Goal: Task Accomplishment & Management: Complete application form

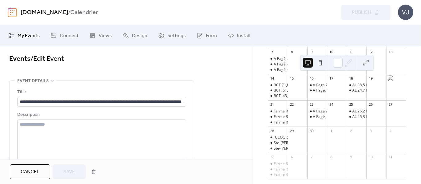
click at [283, 114] on div "Ferme Régis, 45,2 km [GEOGRAPHIC_DATA][PERSON_NAME], Ste-[PERSON_NAME], St-Thom…" at bounding box center [388, 111] width 231 height 5
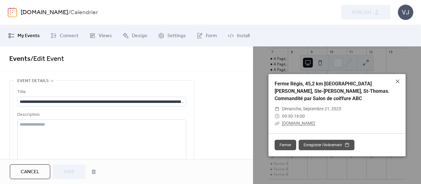
click at [296, 121] on link "[DOMAIN_NAME]" at bounding box center [298, 123] width 33 height 5
click at [395, 82] on icon at bounding box center [397, 81] width 7 height 7
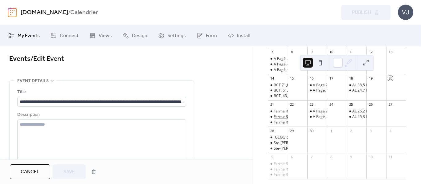
click at [286, 119] on div "Ferme Régis, 64,6 km [GEOGRAPHIC_DATA][PERSON_NAME], [GEOGRAPHIC_DATA], [PERSON…" at bounding box center [421, 117] width 296 height 5
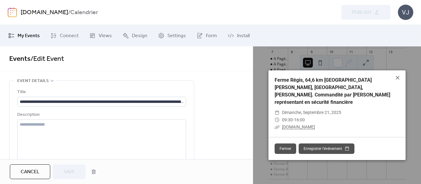
click at [306, 125] on link "[DOMAIN_NAME]" at bounding box center [298, 127] width 33 height 5
click at [400, 82] on icon at bounding box center [397, 77] width 7 height 7
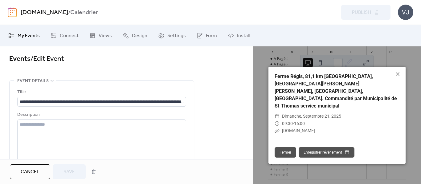
click at [301, 128] on link "[DOMAIN_NAME]" at bounding box center [298, 130] width 33 height 5
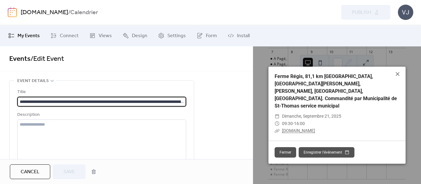
click at [53, 100] on input "**********" at bounding box center [101, 102] width 169 height 10
click at [43, 103] on input "**********" at bounding box center [101, 102] width 169 height 10
type input "**********"
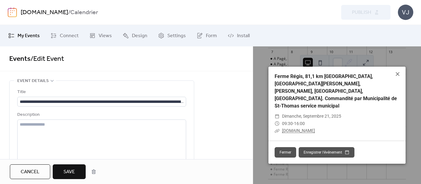
click at [80, 174] on button "Save" at bounding box center [69, 172] width 33 height 15
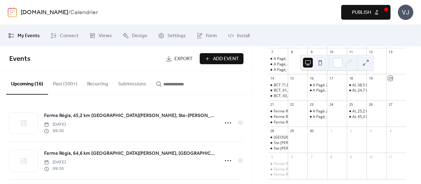
click at [357, 10] on span "Publish" at bounding box center [361, 12] width 19 height 7
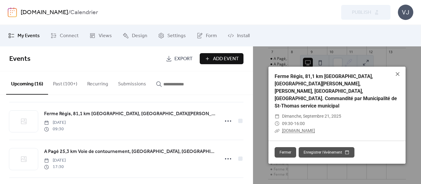
scroll to position [62, 0]
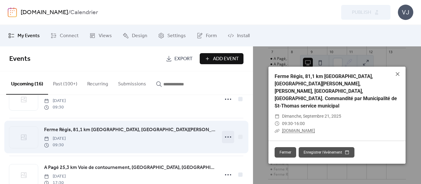
click at [227, 140] on icon at bounding box center [228, 137] width 10 height 10
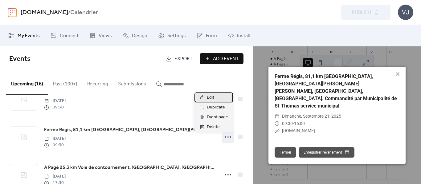
click at [207, 95] on span "Edit" at bounding box center [210, 97] width 7 height 7
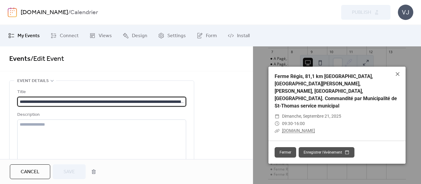
click at [286, 128] on link "[DOMAIN_NAME]" at bounding box center [298, 130] width 33 height 5
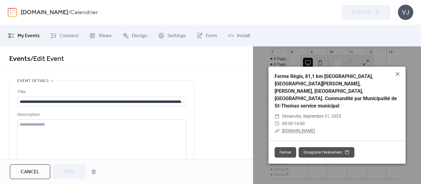
click at [136, 94] on div "Title" at bounding box center [101, 92] width 168 height 7
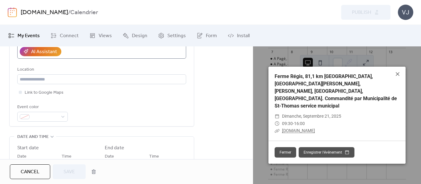
scroll to position [92, 0]
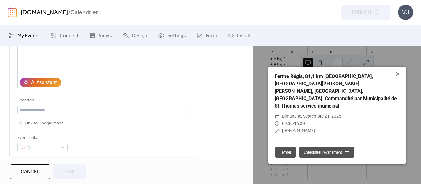
click at [398, 76] on icon at bounding box center [397, 74] width 4 height 4
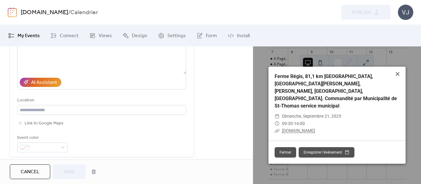
click at [395, 78] on icon at bounding box center [397, 74] width 7 height 7
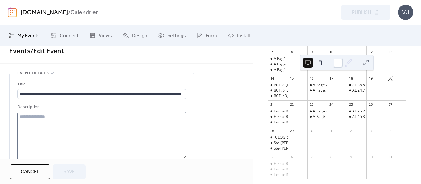
scroll to position [0, 0]
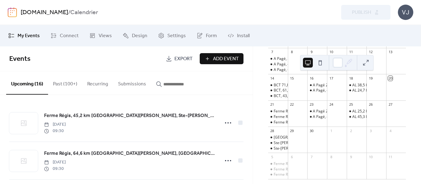
click at [213, 59] on span "Add Event" at bounding box center [226, 58] width 26 height 7
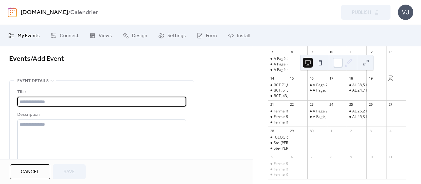
click at [62, 102] on input "text" at bounding box center [101, 102] width 169 height 10
type input "**********"
click at [65, 169] on span "Save" at bounding box center [68, 172] width 11 height 7
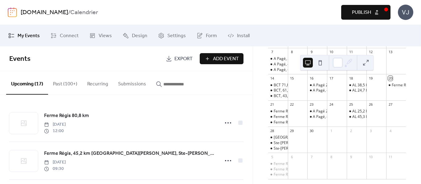
click at [359, 13] on span "Publish" at bounding box center [361, 12] width 19 height 7
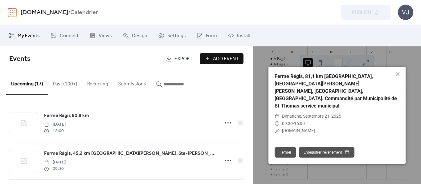
click at [212, 61] on button "Add Event" at bounding box center [222, 58] width 44 height 11
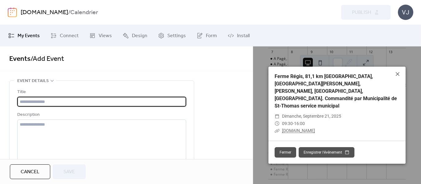
click at [37, 102] on input "text" at bounding box center [101, 102] width 169 height 10
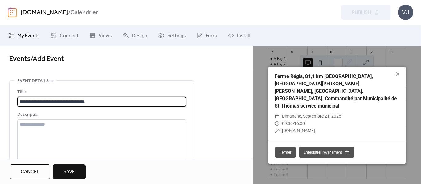
scroll to position [0, 155]
type input "**********"
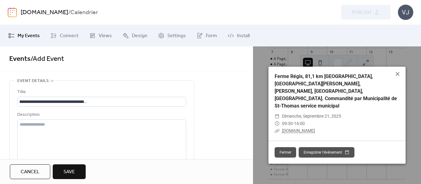
scroll to position [0, 0]
click at [59, 170] on button "Save" at bounding box center [69, 172] width 33 height 15
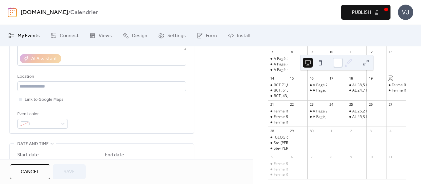
scroll to position [24, 0]
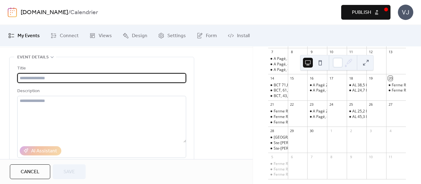
click at [61, 80] on input "text" at bounding box center [101, 78] width 169 height 10
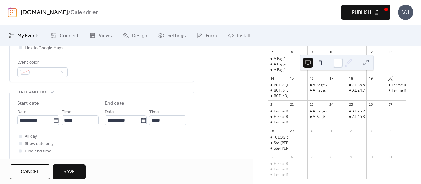
scroll to position [178, 0]
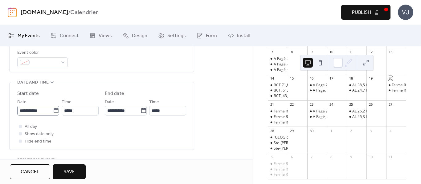
type input "**********"
click at [53, 110] on icon at bounding box center [56, 111] width 6 height 6
click at [53, 110] on input "**********" at bounding box center [35, 111] width 36 height 10
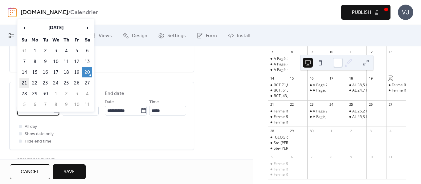
click at [26, 86] on td "21" at bounding box center [24, 83] width 10 height 10
type input "**********"
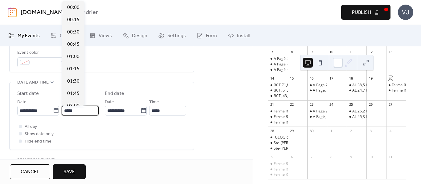
click at [76, 110] on input "*****" at bounding box center [80, 111] width 37 height 10
click at [77, 8] on span "09:30" at bounding box center [73, 7] width 12 height 7
type input "*****"
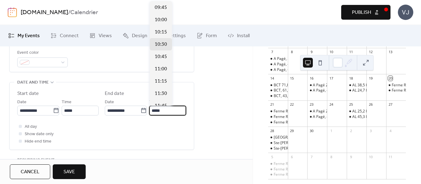
click at [168, 112] on input "*****" at bounding box center [167, 111] width 37 height 10
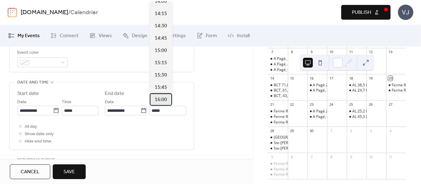
click at [158, 101] on span "16:00" at bounding box center [161, 99] width 12 height 7
type input "*****"
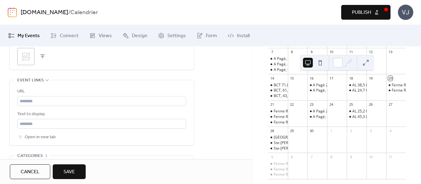
scroll to position [332, 0]
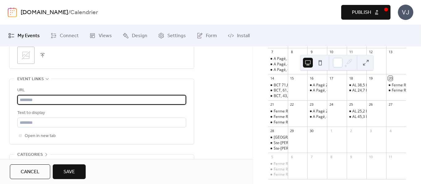
paste input "**********"
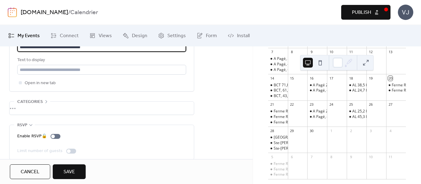
scroll to position [393, 0]
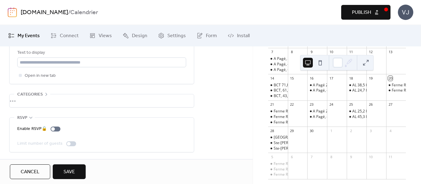
type input "**********"
click at [60, 169] on button "Save" at bounding box center [69, 172] width 33 height 15
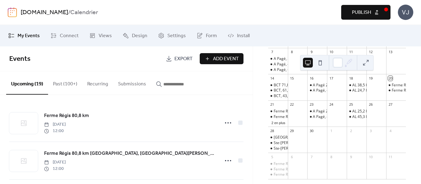
click at [354, 10] on span "Publish" at bounding box center [361, 12] width 19 height 7
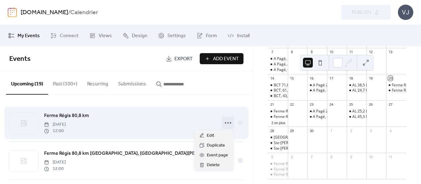
click at [225, 123] on circle at bounding box center [225, 123] width 1 height 1
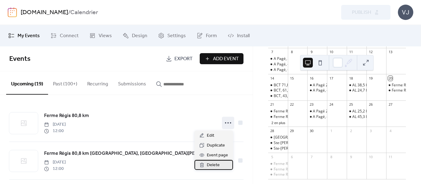
click at [223, 164] on div "Delete" at bounding box center [213, 165] width 38 height 10
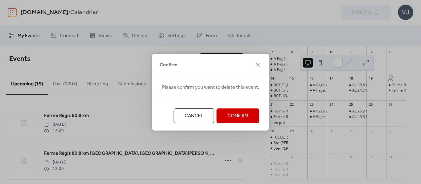
click at [237, 114] on span "Confirm" at bounding box center [237, 116] width 21 height 7
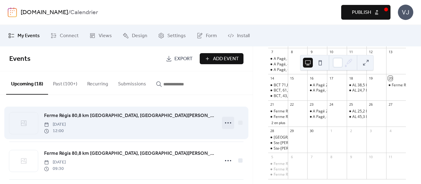
click at [224, 125] on icon at bounding box center [228, 123] width 10 height 10
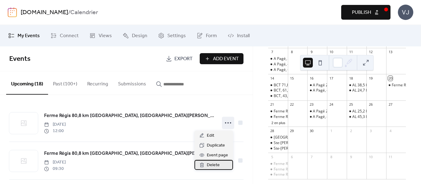
click at [218, 165] on span "Delete" at bounding box center [213, 165] width 13 height 7
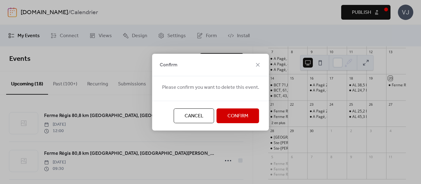
click at [236, 119] on span "Confirm" at bounding box center [237, 116] width 21 height 7
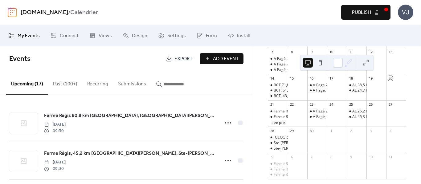
click at [283, 125] on button "2 en plus" at bounding box center [278, 122] width 19 height 5
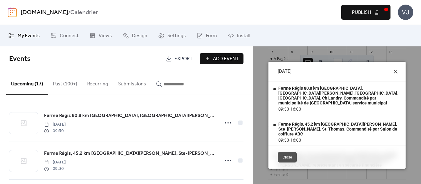
click at [393, 70] on icon at bounding box center [395, 71] width 7 height 7
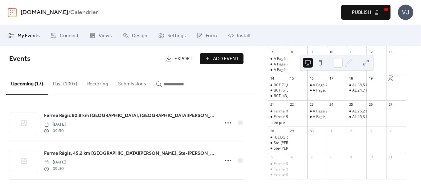
click at [283, 125] on button "2 en plus" at bounding box center [278, 122] width 19 height 5
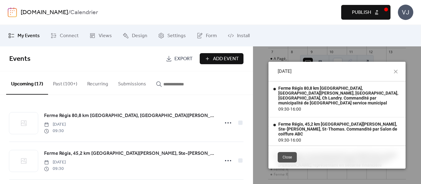
click at [287, 155] on button "Close" at bounding box center [286, 157] width 19 height 10
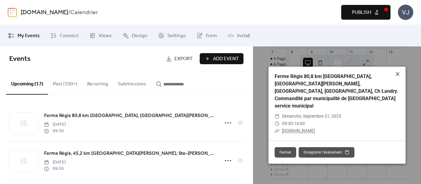
click at [396, 76] on icon at bounding box center [397, 74] width 7 height 7
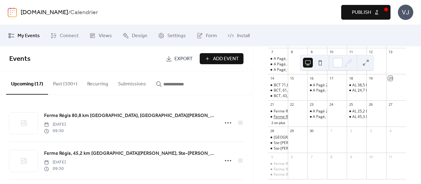
click at [286, 120] on div "Ferme Régis, 45,2 km [GEOGRAPHIC_DATA][PERSON_NAME], Ste-[PERSON_NAME], St-Thom…" at bounding box center [388, 117] width 231 height 5
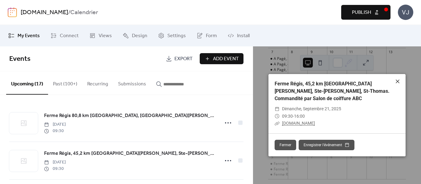
click at [396, 83] on icon at bounding box center [397, 82] width 4 height 4
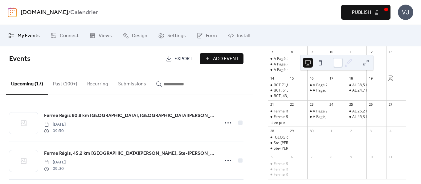
click at [281, 125] on button "2 en plus" at bounding box center [278, 122] width 19 height 5
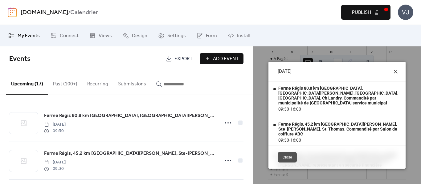
click at [393, 70] on icon at bounding box center [395, 71] width 7 height 7
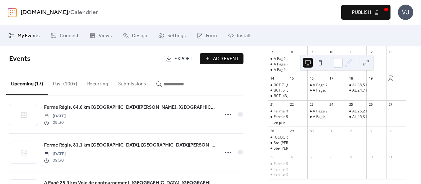
scroll to position [92, 0]
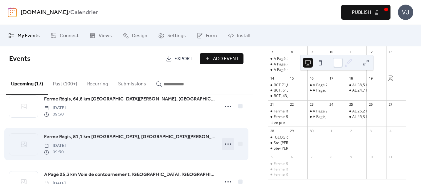
click at [224, 144] on icon at bounding box center [228, 144] width 10 height 10
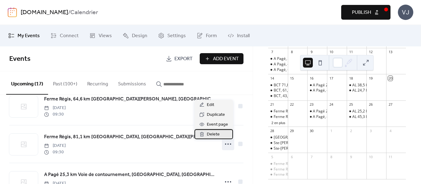
click at [212, 134] on span "Delete" at bounding box center [213, 134] width 13 height 7
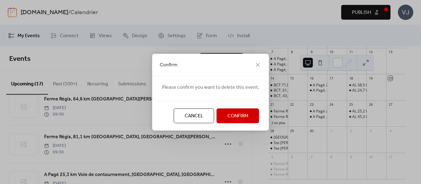
click at [231, 114] on span "Confirm" at bounding box center [237, 116] width 21 height 7
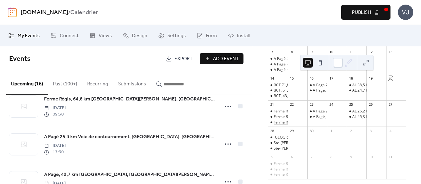
click at [279, 125] on div "Ferme Régis, 64,6 km [GEOGRAPHIC_DATA][PERSON_NAME], [GEOGRAPHIC_DATA], [PERSON…" at bounding box center [421, 122] width 296 height 5
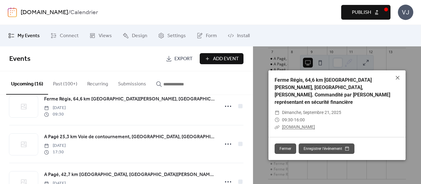
click at [395, 79] on icon at bounding box center [397, 77] width 7 height 7
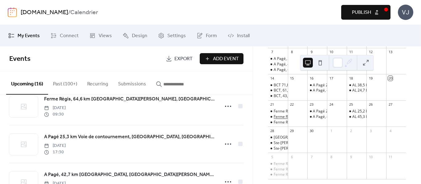
click at [282, 119] on div "Ferme Régis, 45,2 km [GEOGRAPHIC_DATA][PERSON_NAME], Ste-[PERSON_NAME], St-Thom…" at bounding box center [388, 117] width 231 height 5
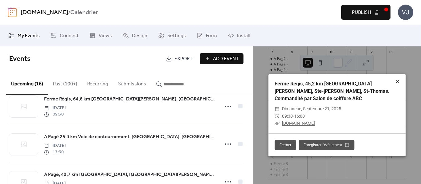
click at [395, 83] on icon at bounding box center [397, 81] width 7 height 7
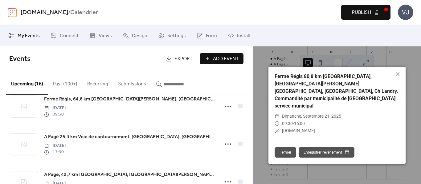
click at [300, 128] on link "[DOMAIN_NAME]" at bounding box center [298, 130] width 33 height 5
click at [396, 76] on icon at bounding box center [397, 74] width 4 height 4
